Goal: Complete application form

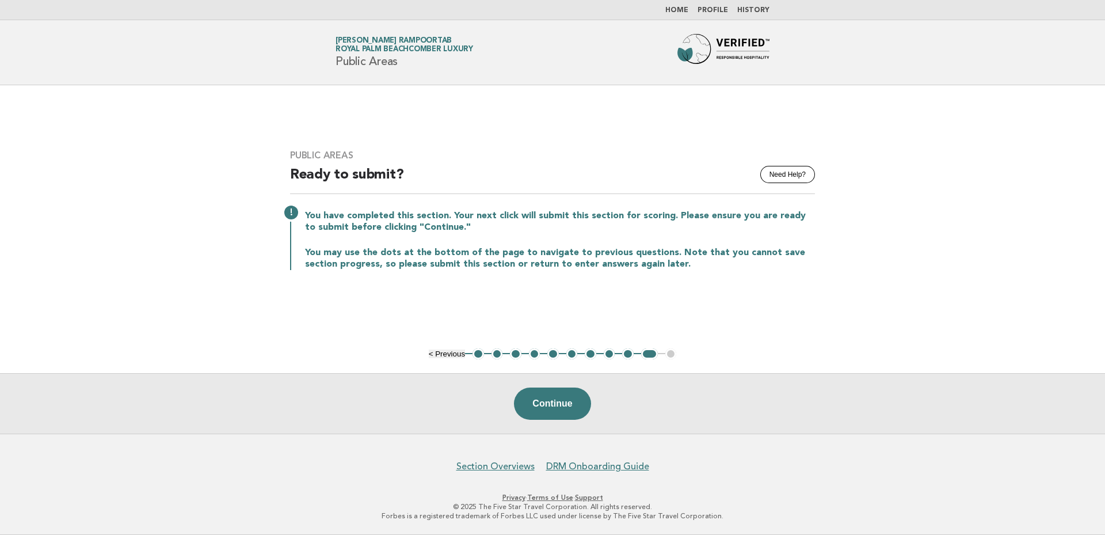
click at [609, 353] on button "8" at bounding box center [610, 354] width 12 height 12
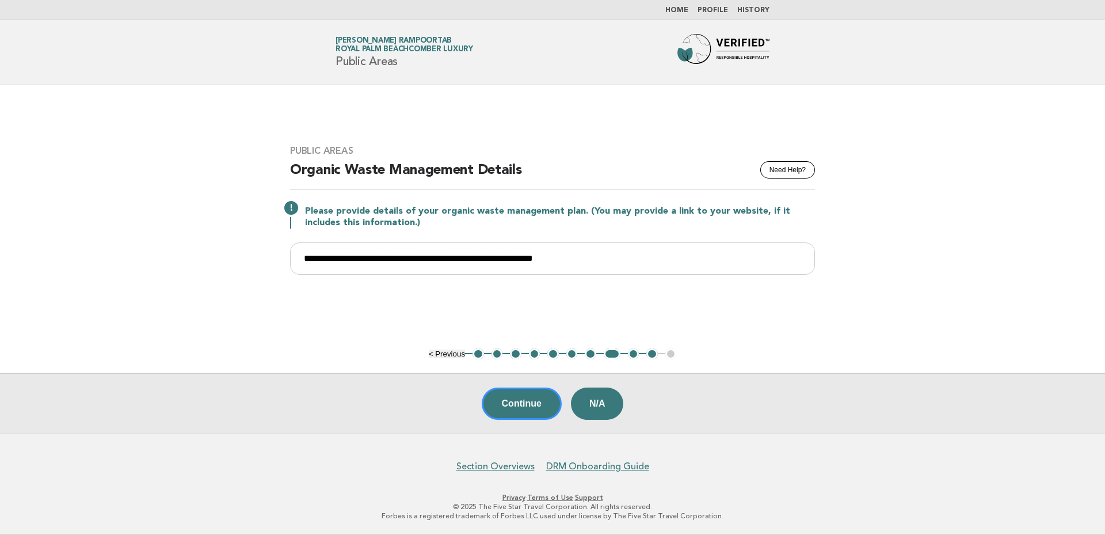
click at [590, 354] on button "7" at bounding box center [591, 354] width 12 height 12
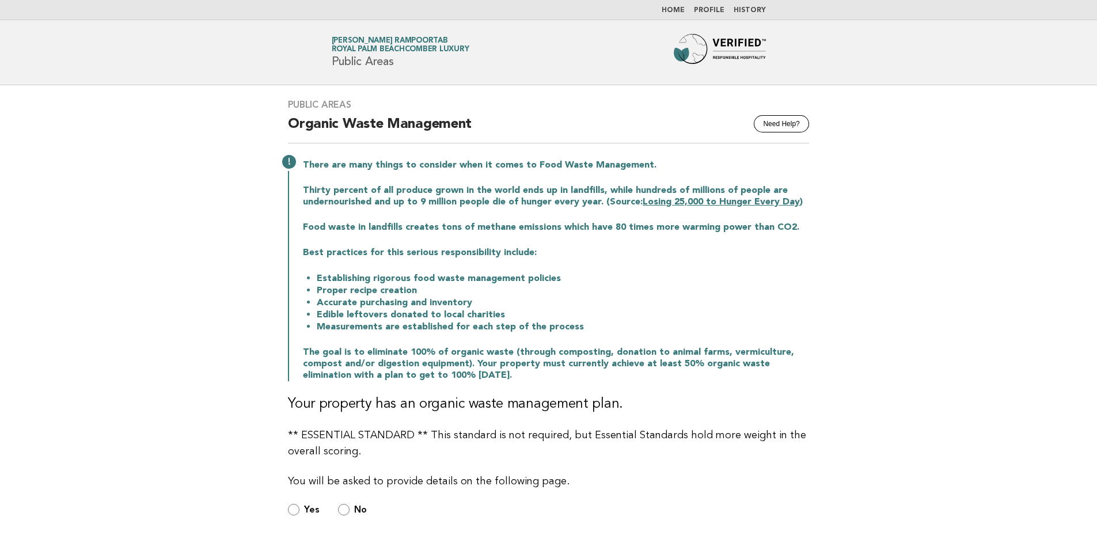
scroll to position [192, 0]
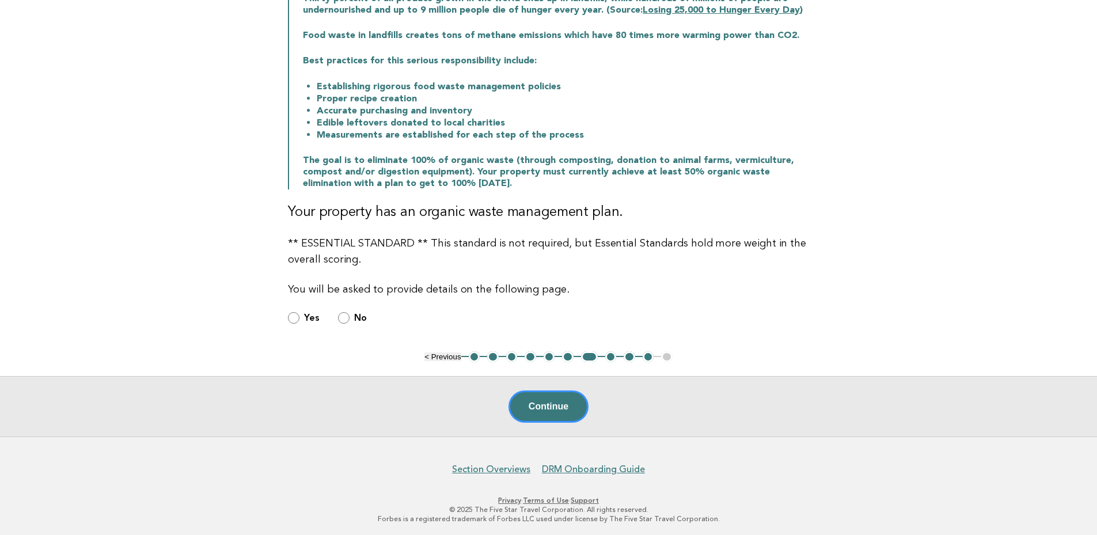
click at [608, 357] on button "8" at bounding box center [611, 357] width 12 height 12
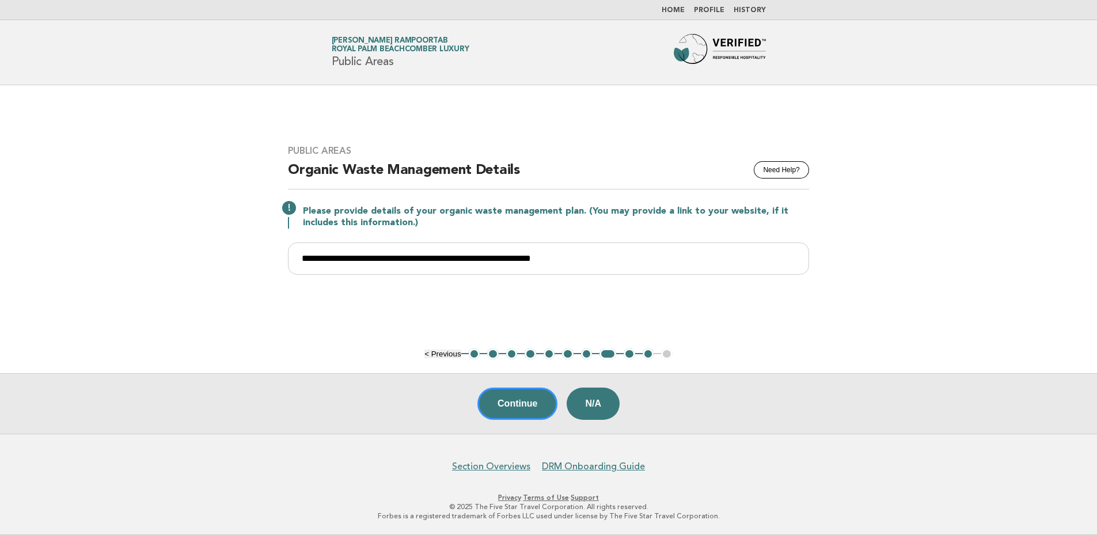
scroll to position [0, 0]
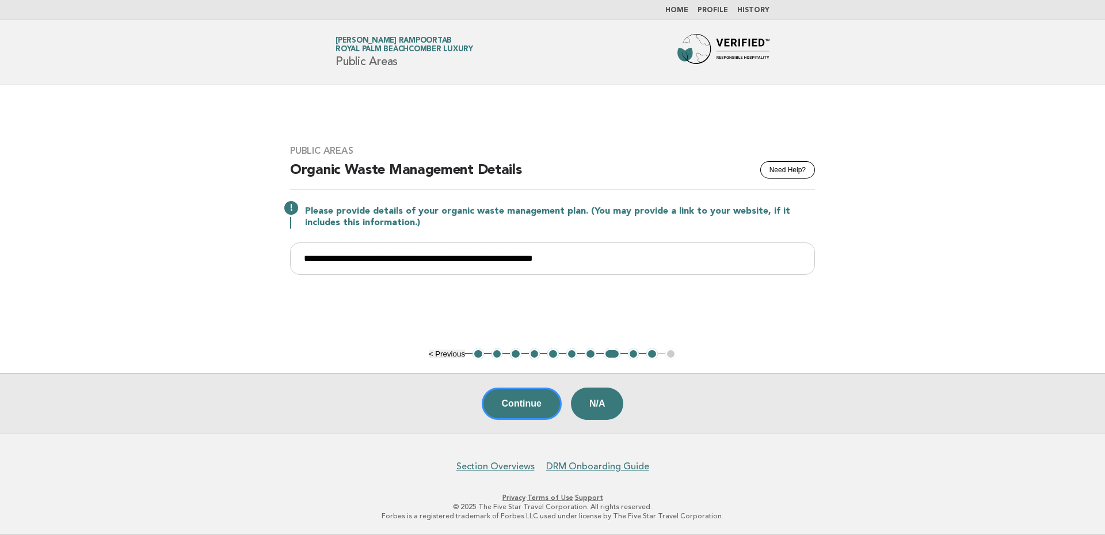
click at [588, 354] on button "7" at bounding box center [591, 354] width 12 height 12
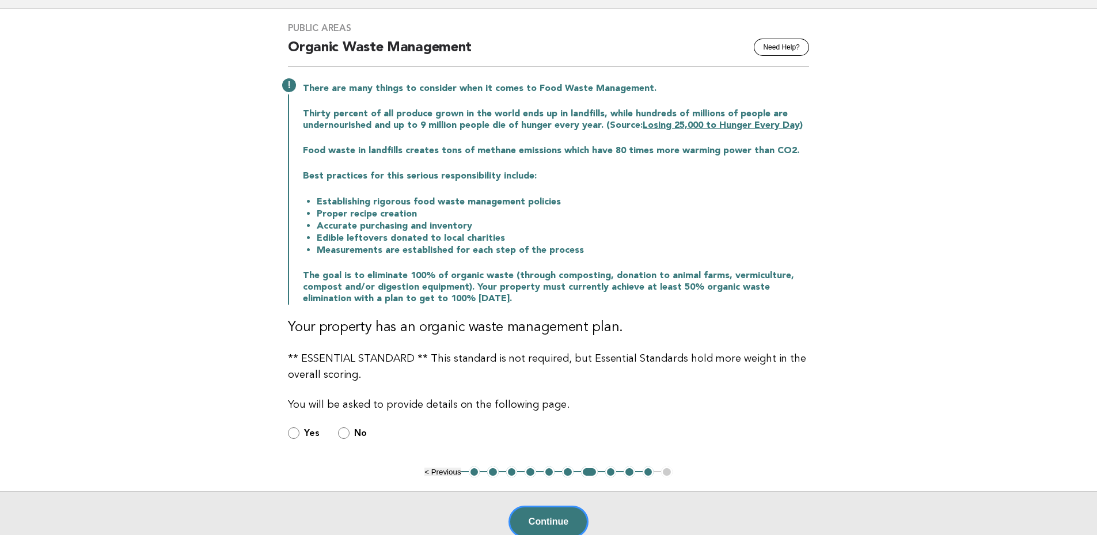
scroll to position [192, 0]
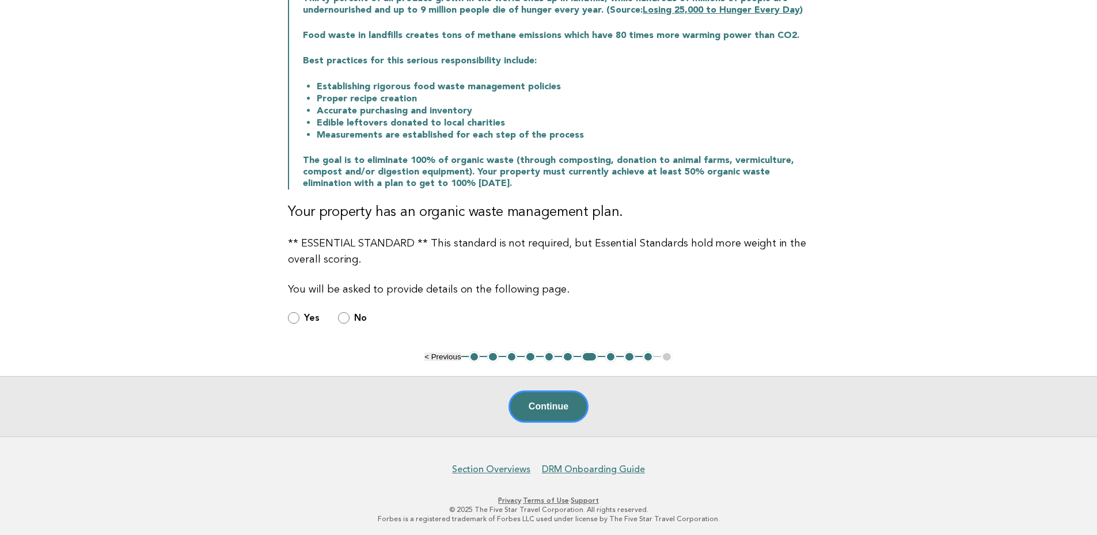
click at [608, 355] on button "8" at bounding box center [611, 357] width 12 height 12
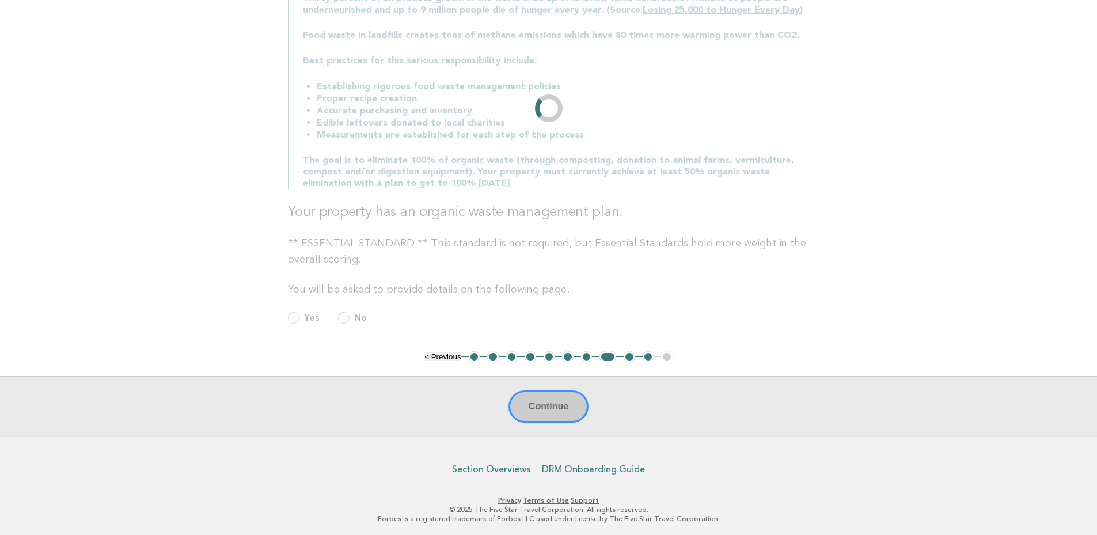
scroll to position [0, 0]
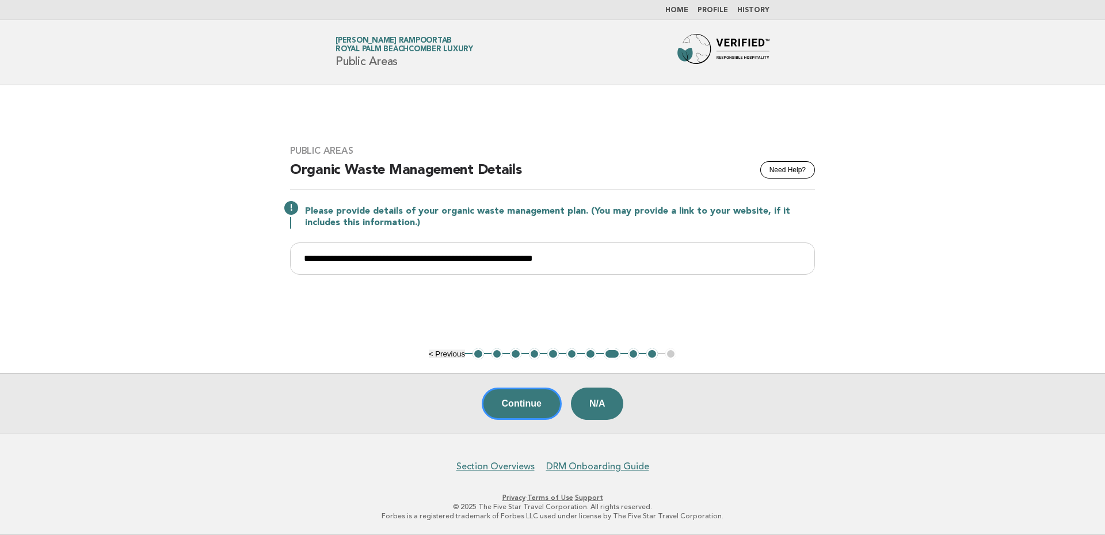
click at [672, 355] on ul "< Previous 1 2 3 4 5 6 7 8 9 10 11" at bounding box center [553, 354] width 248 height 12
click at [654, 357] on button "10" at bounding box center [652, 354] width 12 height 12
click at [634, 353] on button "9" at bounding box center [634, 354] width 12 height 12
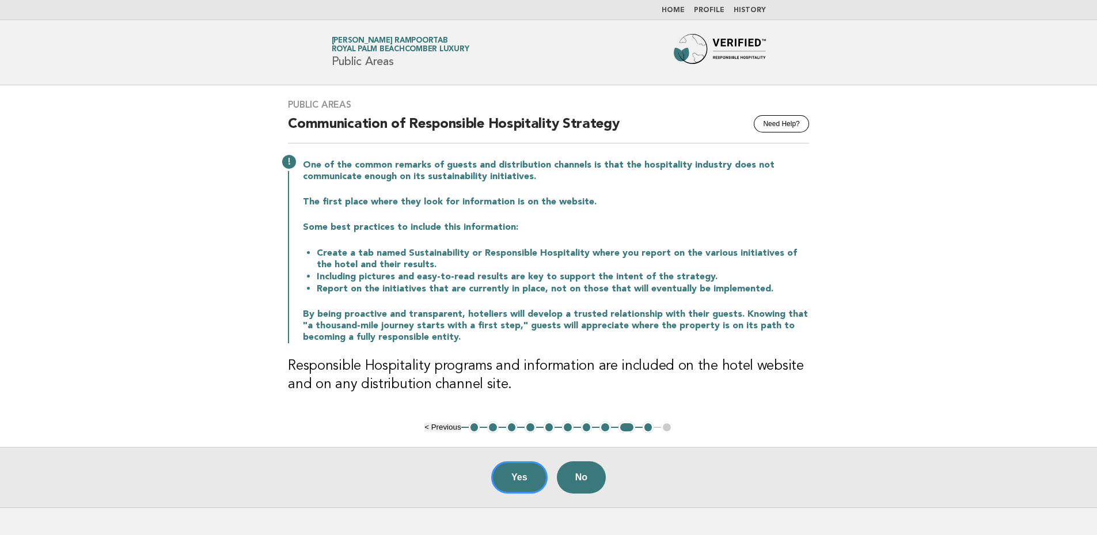
click at [645, 427] on button "10" at bounding box center [648, 427] width 12 height 12
click at [647, 428] on button "10" at bounding box center [648, 427] width 12 height 12
click at [648, 426] on button "10" at bounding box center [648, 427] width 12 height 12
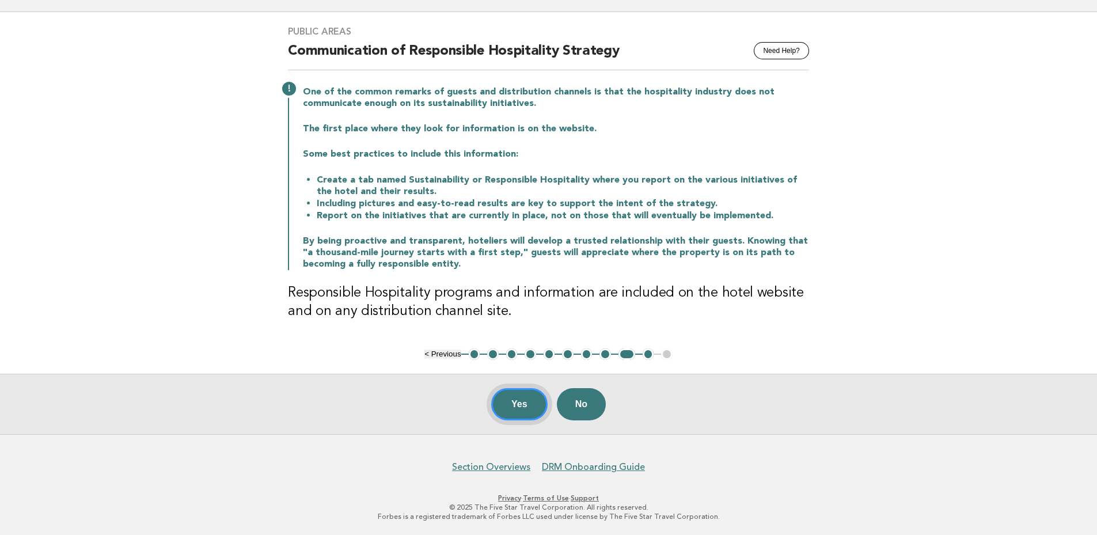
click at [535, 408] on button "Yes" at bounding box center [519, 404] width 56 height 32
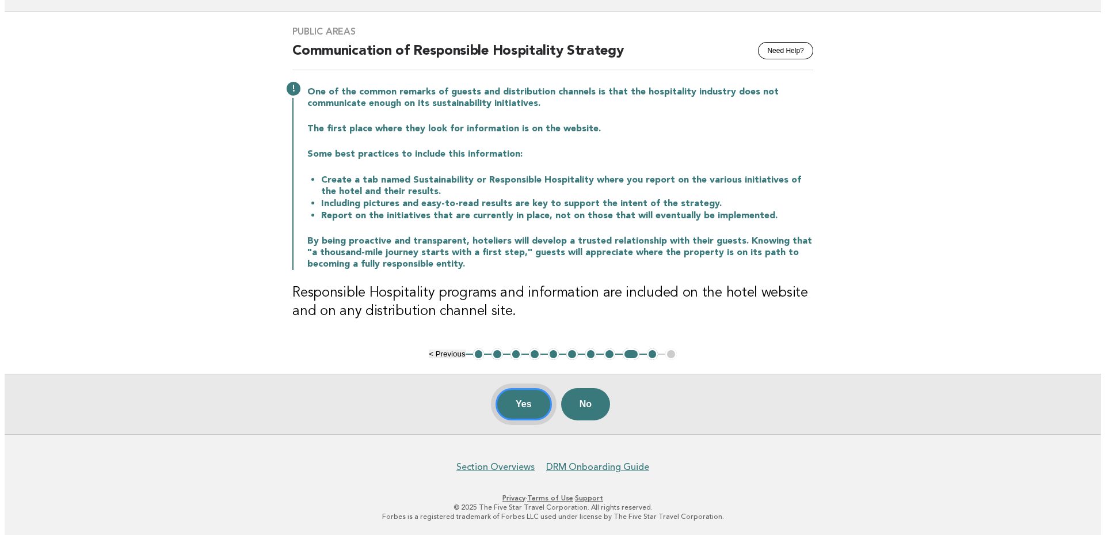
scroll to position [0, 0]
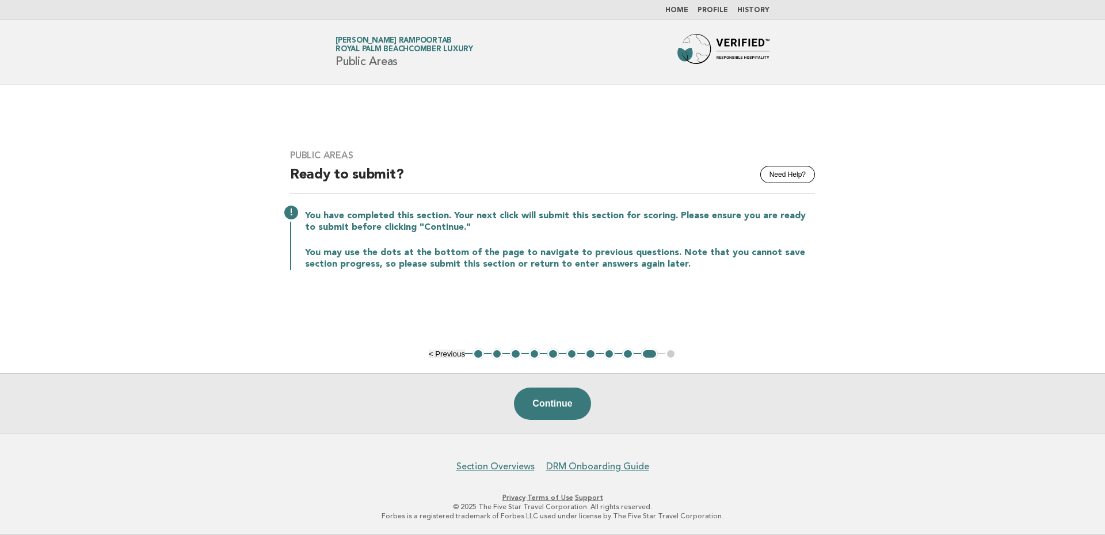
click at [740, 336] on main "Public Areas Need Help? Ready to submit? You have completed this section. Your …" at bounding box center [552, 259] width 1105 height 348
click at [772, 310] on main "Public Areas Need Help? Ready to submit? You have completed this section. Your …" at bounding box center [552, 259] width 1105 height 348
